Goal: Find specific page/section: Find specific page/section

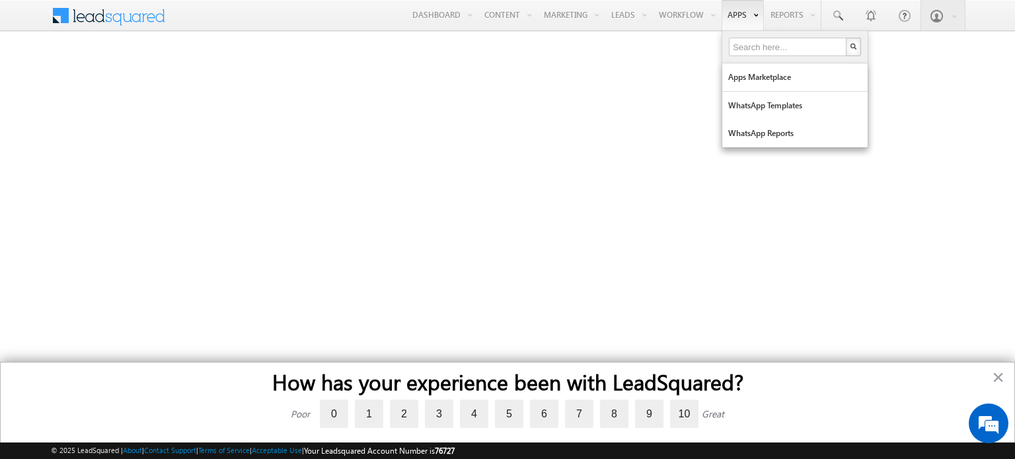
click at [746, 18] on link "Apps" at bounding box center [742, 15] width 42 height 30
click at [740, 73] on link "Apps Marketplace" at bounding box center [794, 77] width 145 height 28
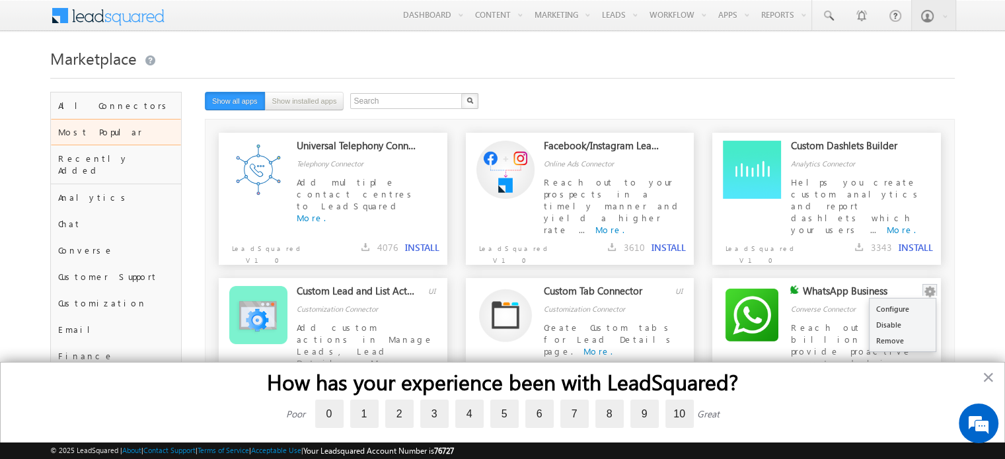
click at [929, 293] on button "button" at bounding box center [929, 291] width 13 height 13
click at [906, 308] on link "Configure" at bounding box center [902, 309] width 66 height 16
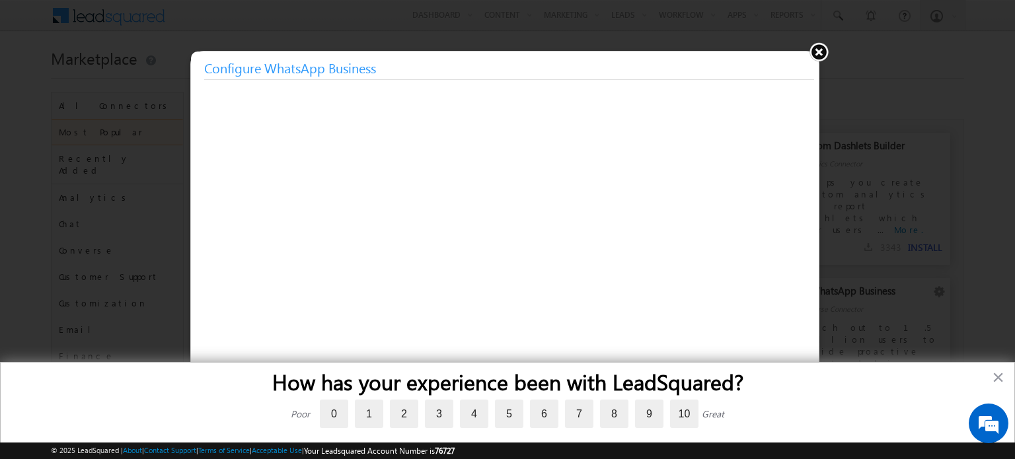
click at [822, 49] on button at bounding box center [819, 52] width 20 height 20
